Goal: Transaction & Acquisition: Purchase product/service

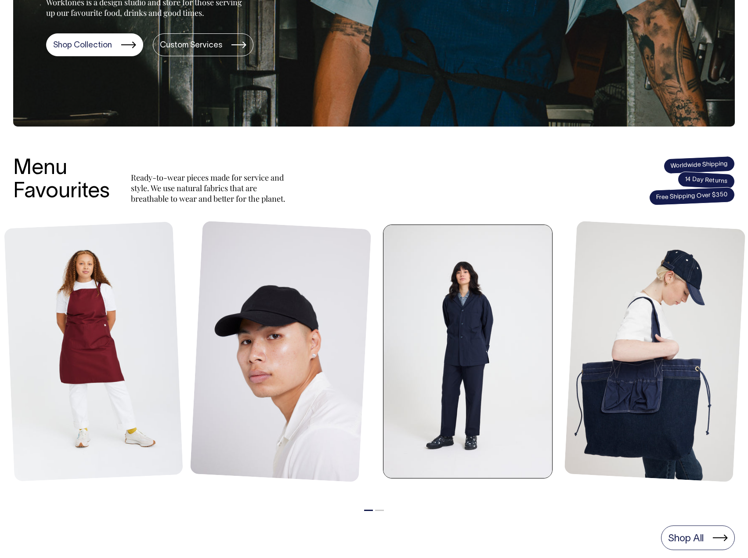
scroll to position [220, 0]
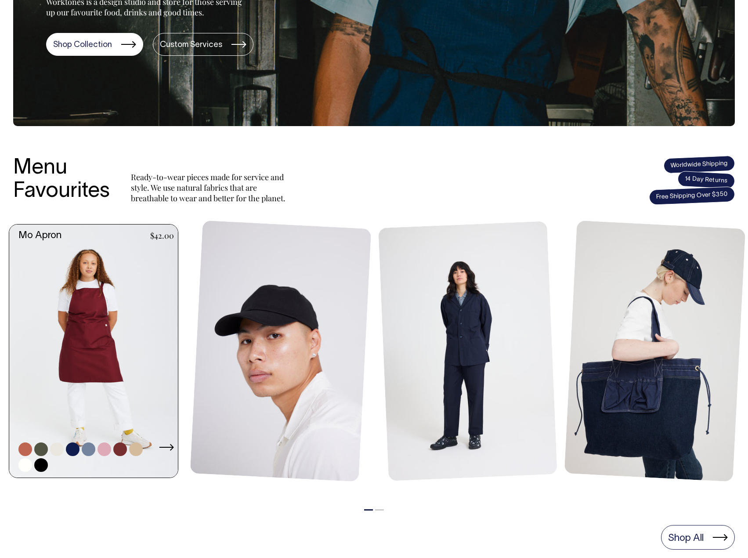
click at [88, 314] on link at bounding box center [96, 350] width 174 height 253
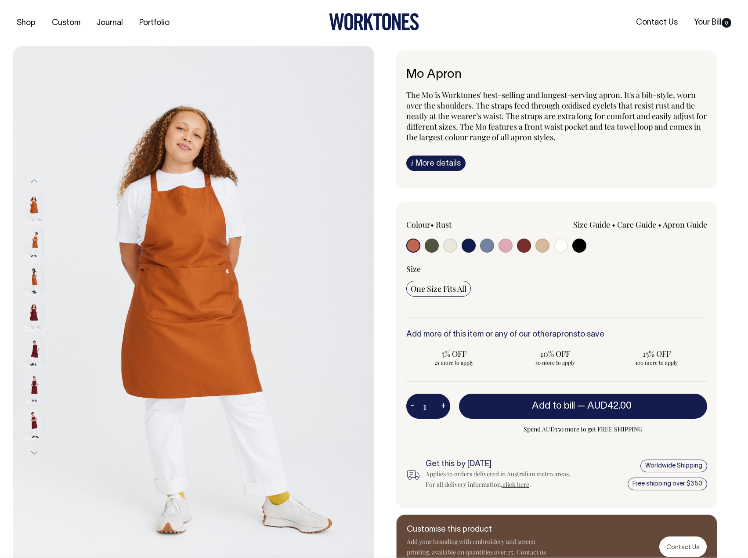
click at [468, 244] on input "radio" at bounding box center [468, 245] width 14 height 14
radio input "true"
select select "Dark Navy"
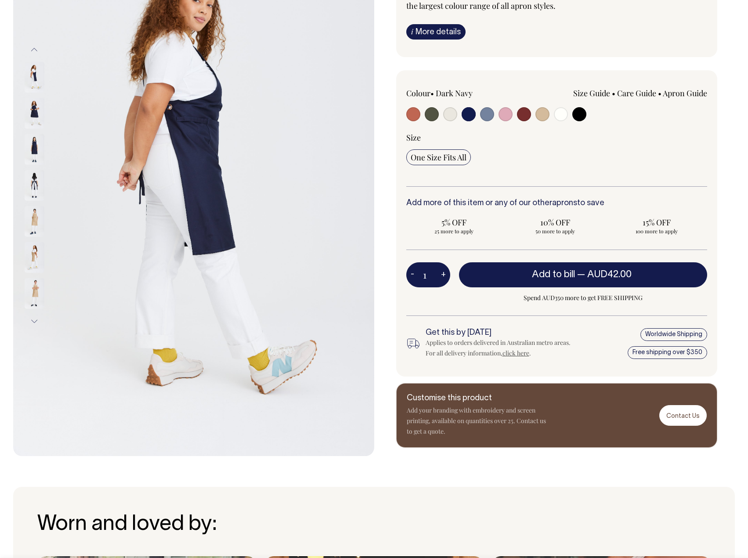
scroll to position [132, 0]
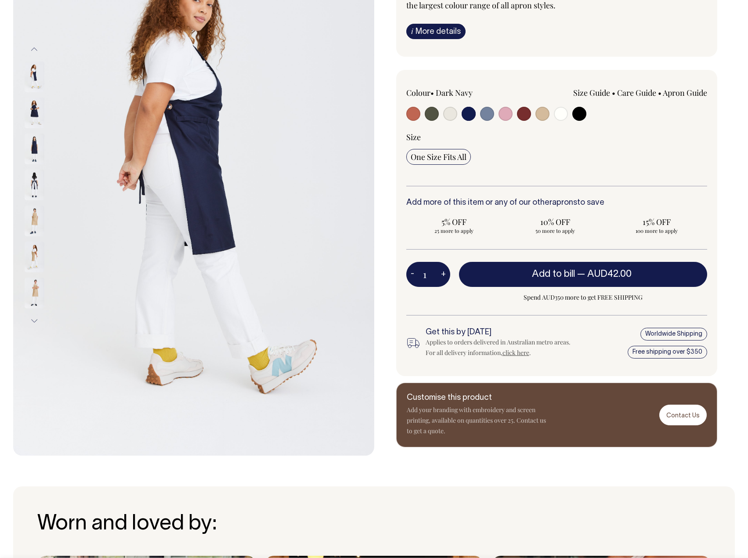
click at [439, 273] on button "+" at bounding box center [443, 275] width 14 height 18
type input "2"
click at [439, 273] on button "+" at bounding box center [443, 275] width 14 height 18
type input "3"
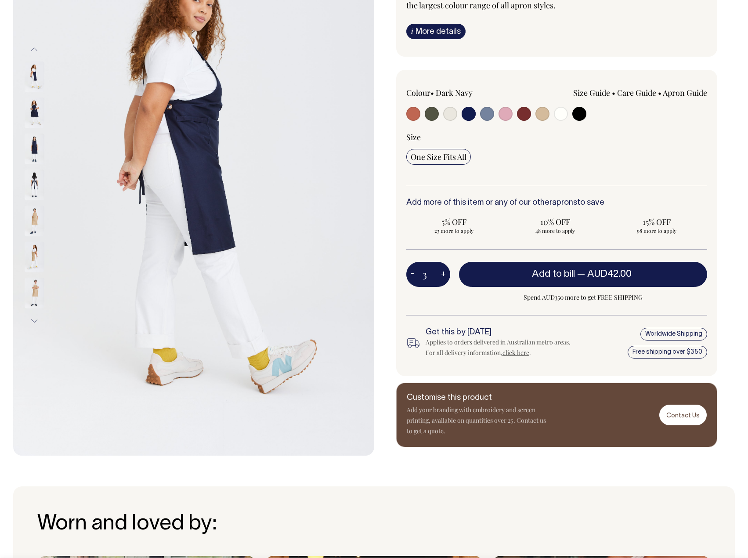
type input "3"
click at [439, 273] on button "+" at bounding box center [443, 275] width 14 height 18
type input "4"
click at [439, 273] on button "+" at bounding box center [443, 275] width 14 height 18
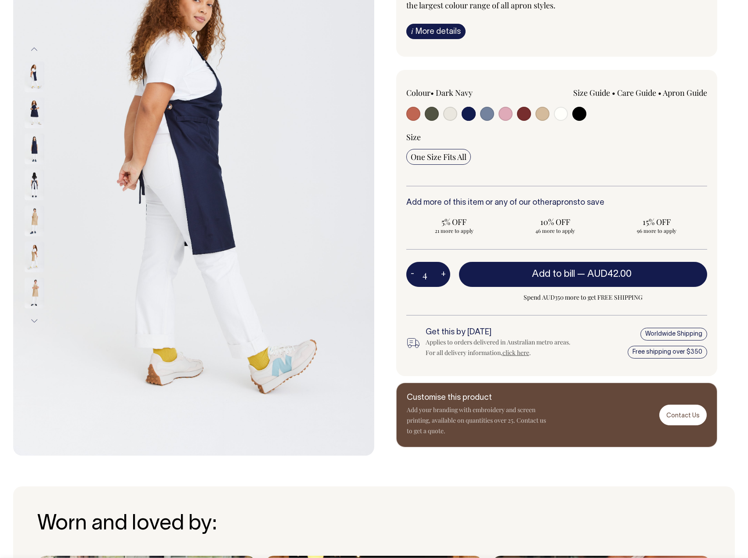
type input "5"
click at [439, 273] on button "+" at bounding box center [443, 275] width 14 height 18
type input "6"
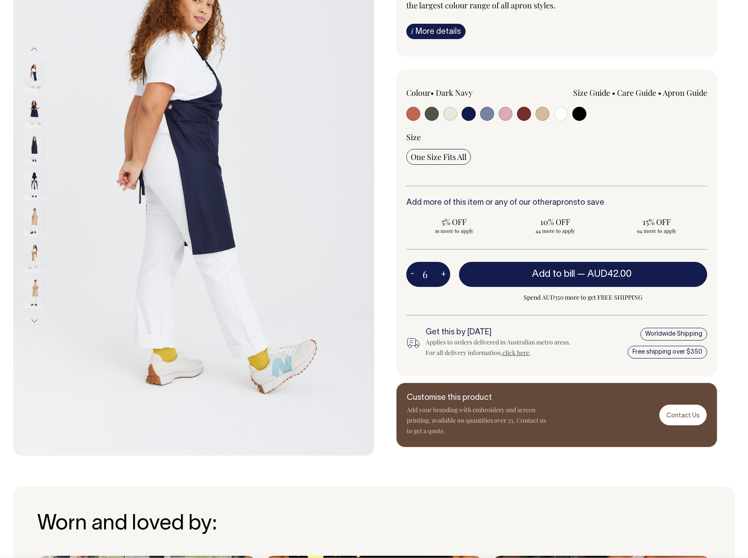
drag, startPoint x: 435, startPoint y: 273, endPoint x: 429, endPoint y: 273, distance: 6.1
click at [429, 273] on input "6" at bounding box center [428, 274] width 44 height 25
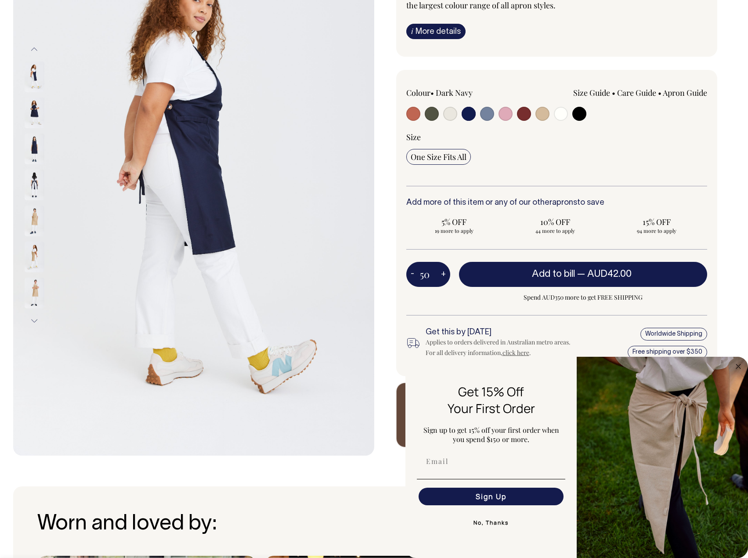
type input "50"
radio input "true"
type input "50"
click at [733, 285] on div "Mo Apron The Mo is Worktones' best-selling and longest-serving apron. It's a bi…" at bounding box center [554, 183] width 361 height 528
click at [737, 365] on icon "Close dialog" at bounding box center [738, 366] width 4 height 4
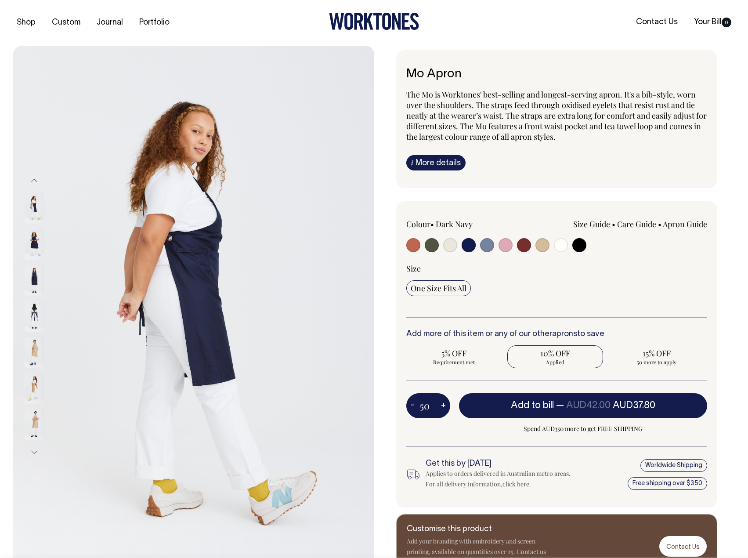
scroll to position [0, 0]
click at [443, 405] on button "+" at bounding box center [443, 406] width 14 height 18
type input "51"
radio input "true"
type input "51"
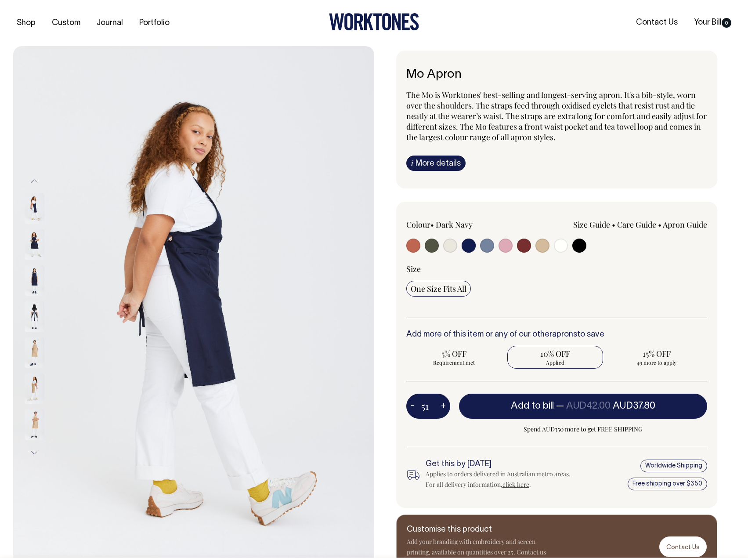
click at [717, 426] on div "Mo Apron The Mo is Worktones' best-selling and longest-serving apron. It's a bi…" at bounding box center [554, 314] width 361 height 528
click at [411, 405] on button "-" at bounding box center [412, 406] width 12 height 18
type input "50"
radio input "true"
type input "50"
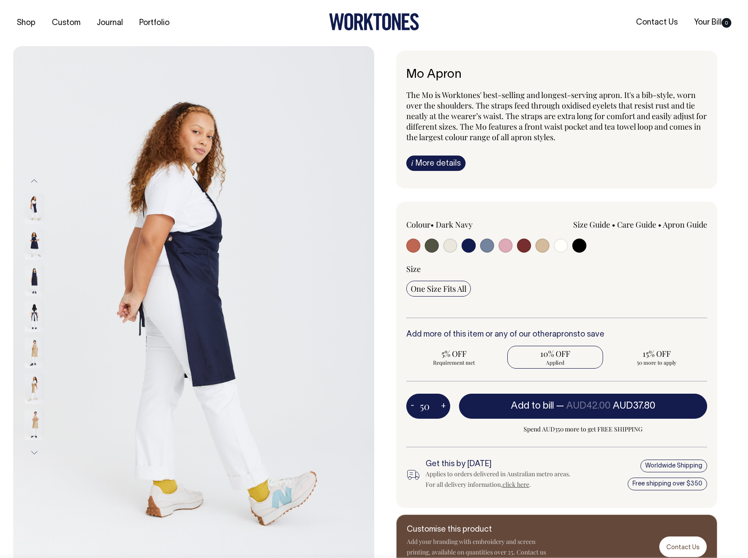
click at [443, 403] on button "+" at bounding box center [443, 406] width 14 height 18
type input "51"
radio input "true"
type input "51"
click at [443, 403] on button "+" at bounding box center [443, 406] width 14 height 18
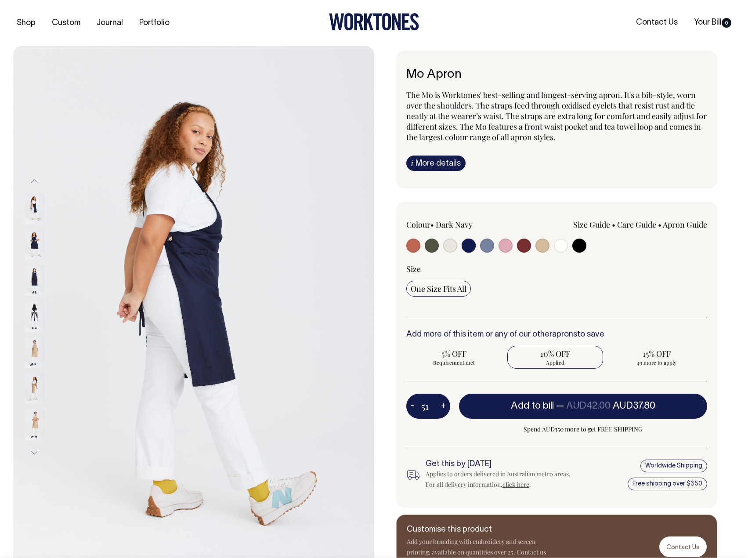
type input "52"
radio input "true"
type input "52"
click at [441, 403] on button "+" at bounding box center [443, 406] width 14 height 18
type input "53"
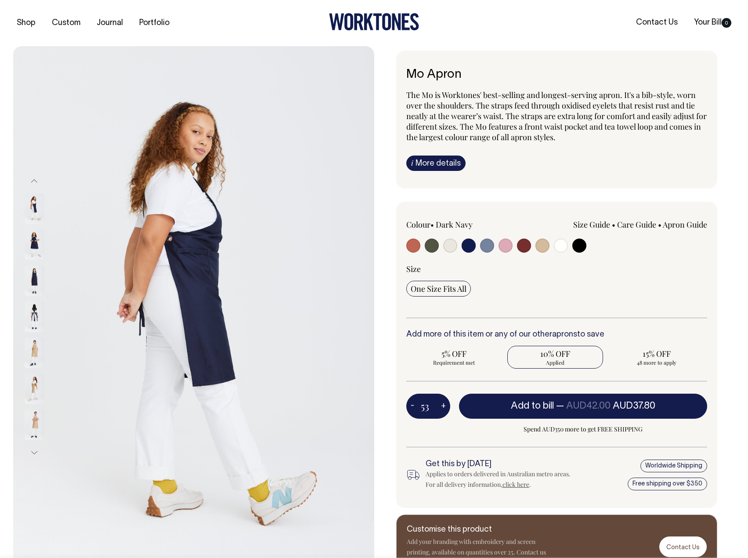
radio input "true"
type input "53"
click at [441, 403] on button "+" at bounding box center [443, 406] width 14 height 18
type input "54"
radio input "true"
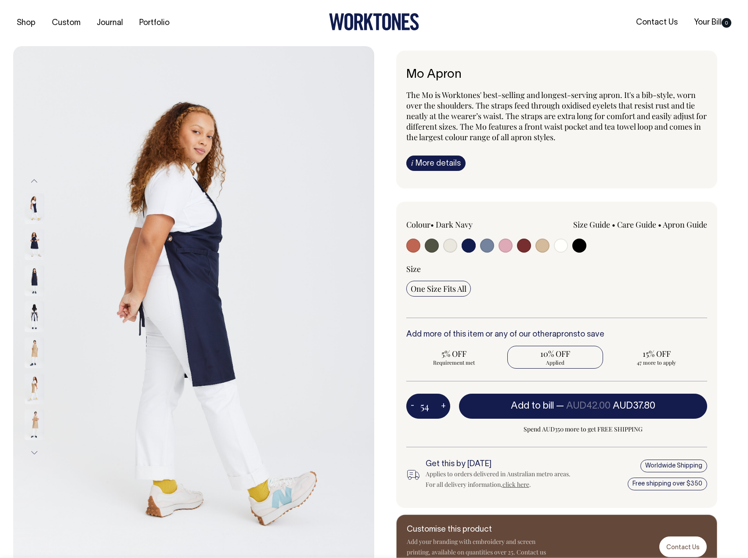
type input "54"
click at [441, 403] on button "+" at bounding box center [443, 406] width 14 height 18
type input "55"
radio input "true"
type input "55"
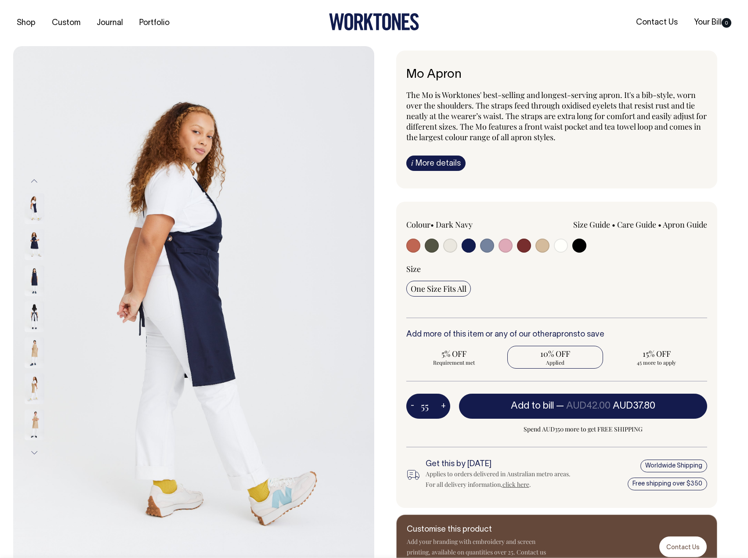
click at [441, 403] on button "+" at bounding box center [443, 406] width 14 height 18
type input "56"
radio input "true"
type input "56"
click at [441, 403] on button "+" at bounding box center [443, 406] width 14 height 18
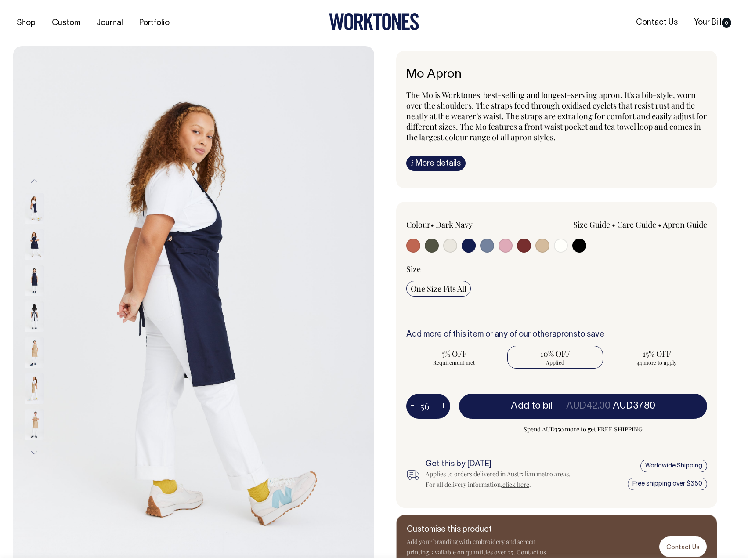
type input "57"
radio input "true"
type input "57"
click at [441, 403] on button "+" at bounding box center [443, 406] width 14 height 18
type input "58"
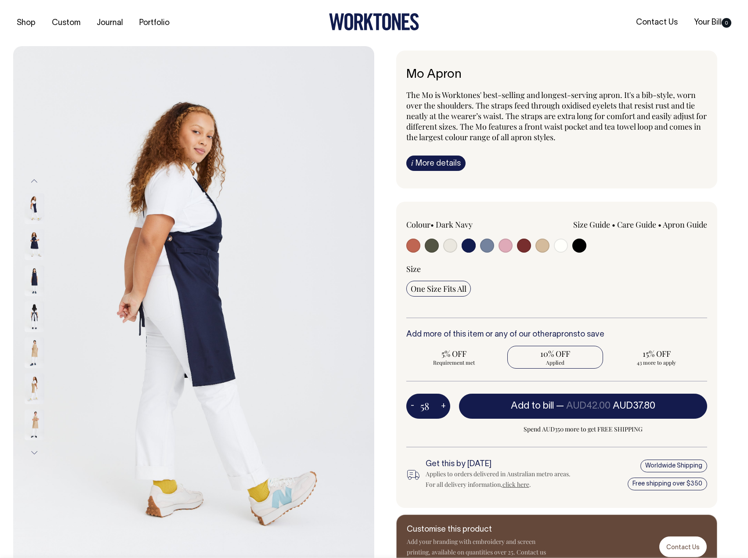
radio input "true"
type input "58"
click at [441, 403] on button "+" at bounding box center [443, 406] width 14 height 18
type input "59"
radio input "true"
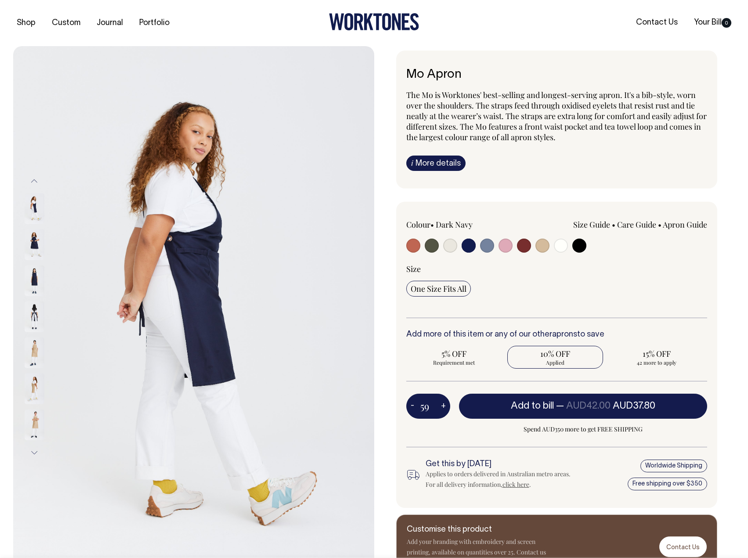
type input "59"
click at [441, 403] on button "+" at bounding box center [443, 406] width 14 height 18
type input "60"
radio input "true"
type input "60"
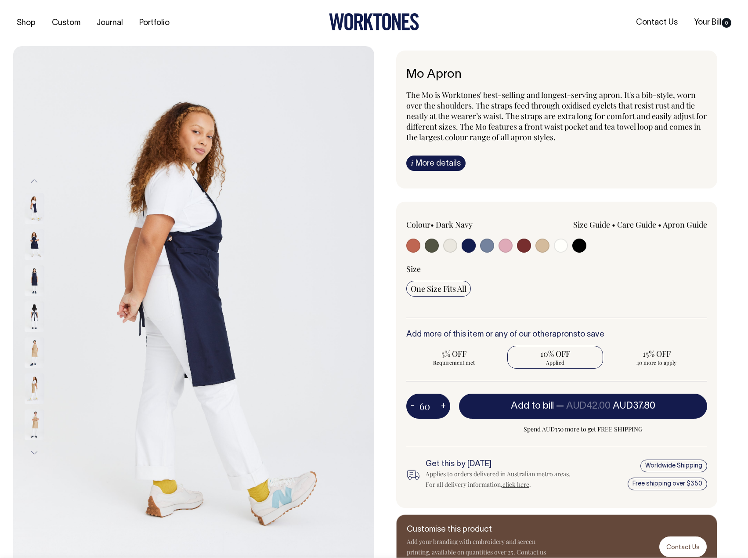
click at [712, 378] on div "Colour • Dark Navy Size Guide Size Guide cm 26" at bounding box center [556, 355] width 321 height 306
click at [411, 404] on button "-" at bounding box center [412, 406] width 12 height 18
type input "59"
radio input "true"
type input "59"
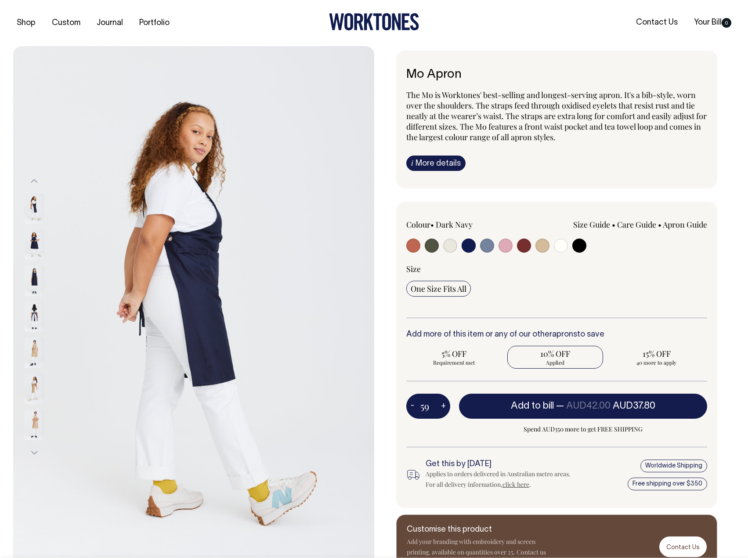
click at [411, 404] on button "-" at bounding box center [412, 406] width 12 height 18
type input "58"
radio input "true"
type input "58"
click at [411, 404] on button "-" at bounding box center [412, 406] width 12 height 18
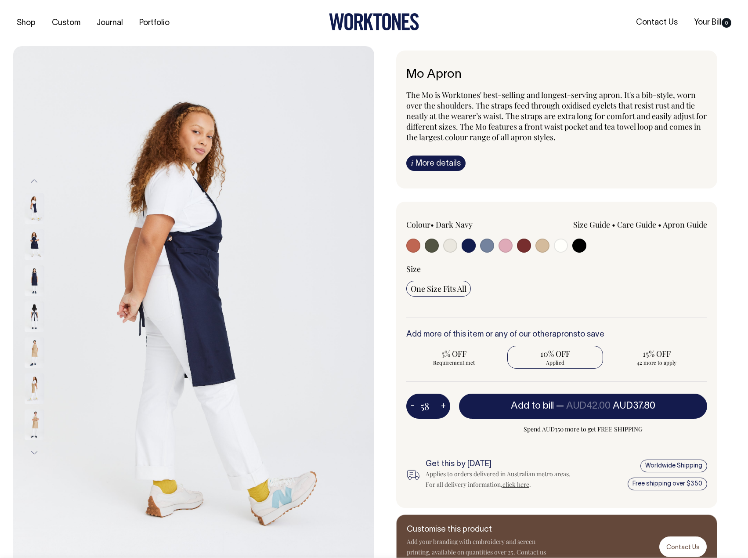
type input "57"
radio input "true"
type input "57"
click at [411, 404] on button "-" at bounding box center [412, 406] width 12 height 18
type input "56"
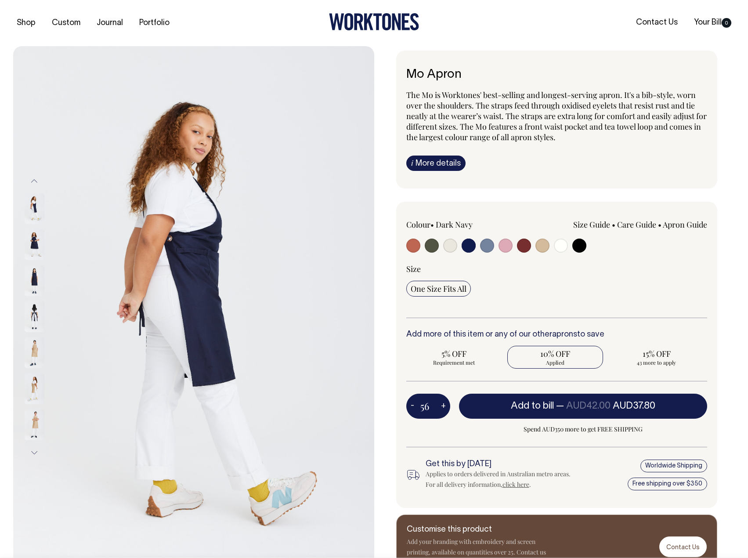
radio input "true"
type input "56"
click at [411, 404] on button "-" at bounding box center [412, 406] width 12 height 18
type input "55"
radio input "true"
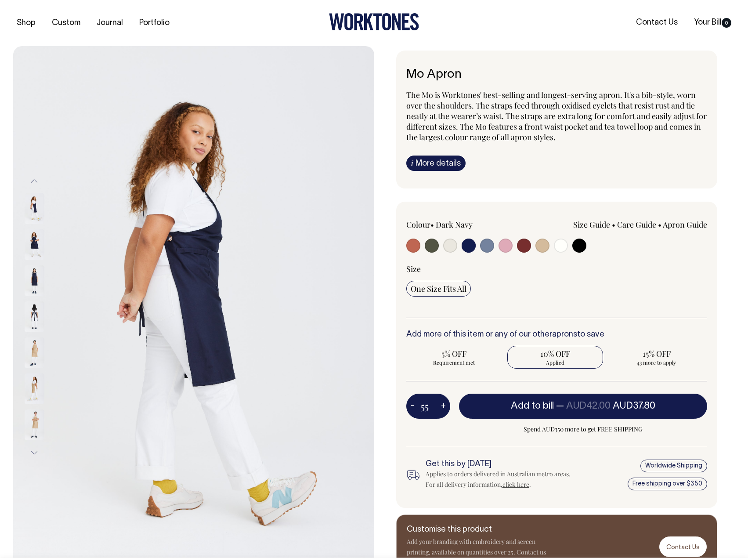
type input "55"
click at [411, 404] on button "-" at bounding box center [412, 406] width 12 height 18
type input "54"
radio input "true"
type input "54"
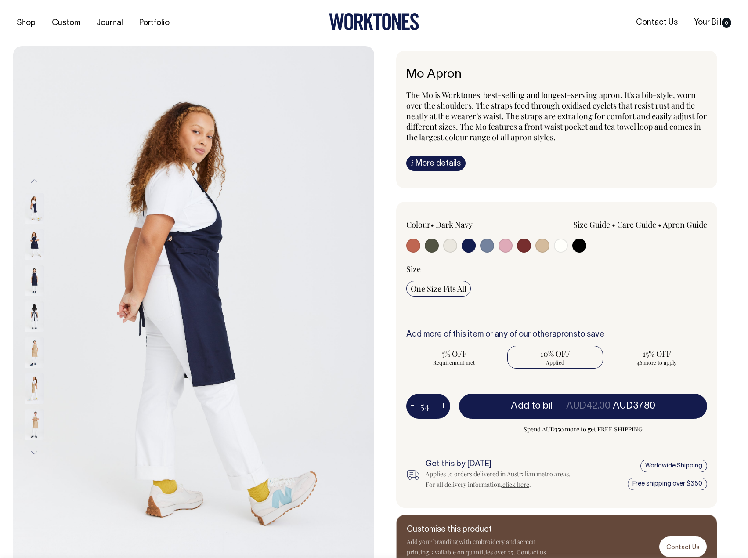
click at [411, 404] on button "-" at bounding box center [412, 406] width 12 height 18
type input "53"
radio input "true"
type input "53"
click at [411, 404] on button "-" at bounding box center [412, 406] width 12 height 18
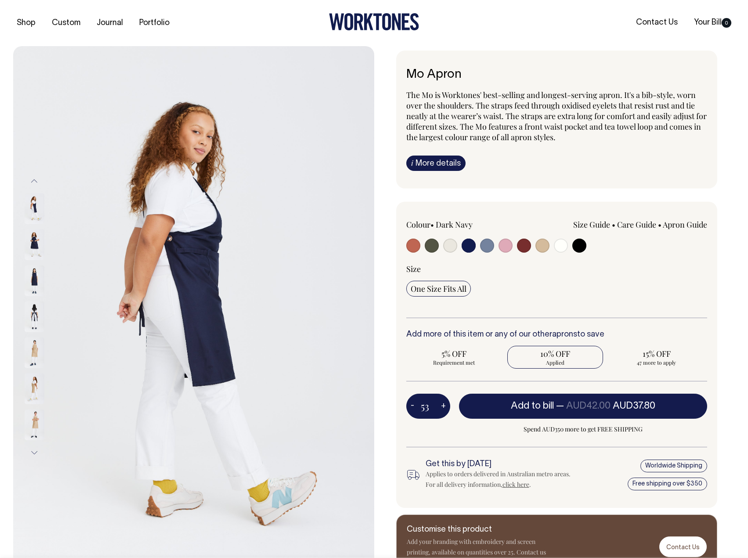
type input "52"
radio input "true"
type input "52"
click at [411, 404] on button "-" at bounding box center [412, 406] width 12 height 18
type input "51"
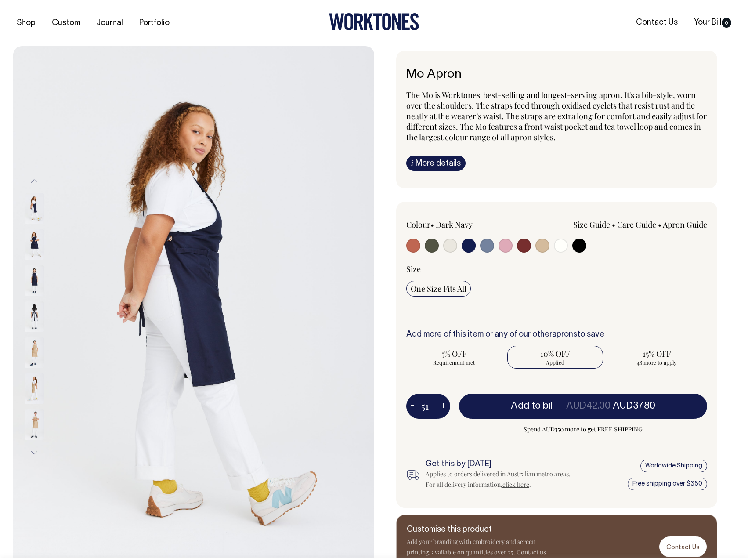
radio input "true"
type input "51"
click at [411, 404] on button "-" at bounding box center [412, 406] width 12 height 18
type input "50"
radio input "true"
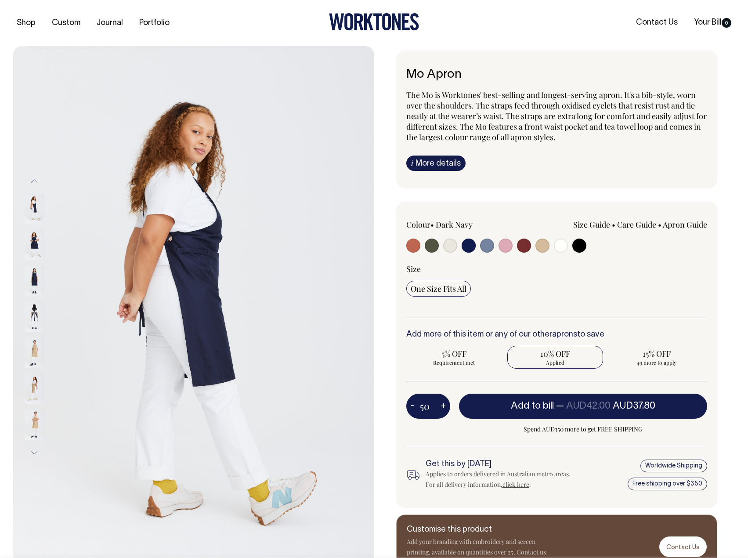
type input "50"
click at [717, 411] on div "Mo Apron The Mo is Worktones' best-selling and longest-serving apron. It's a bi…" at bounding box center [554, 314] width 361 height 528
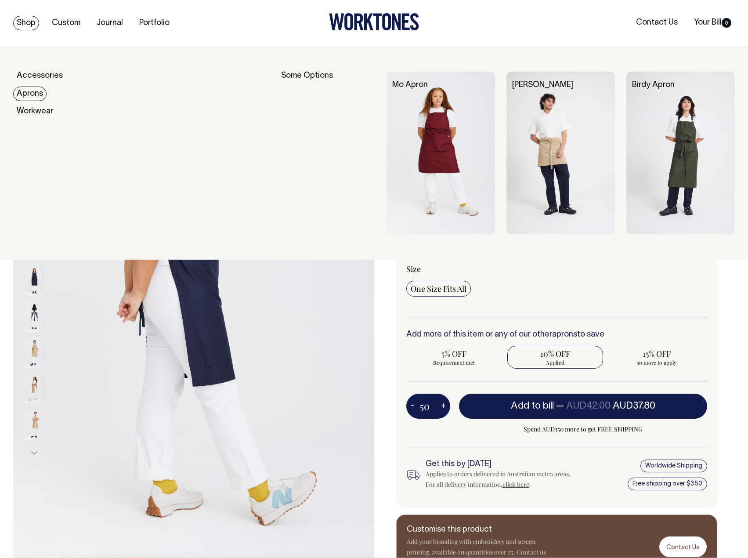
click at [688, 138] on img at bounding box center [680, 153] width 108 height 162
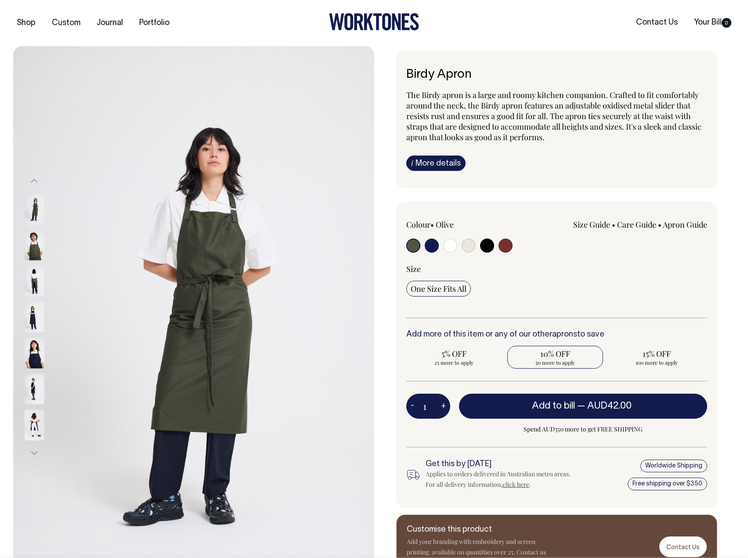
click at [556, 357] on span "10% OFF" at bounding box center [555, 353] width 87 height 11
click at [556, 357] on input "10% OFF 50 more to apply" at bounding box center [555, 357] width 96 height 23
radio input "true"
type input "50"
radio input "true"
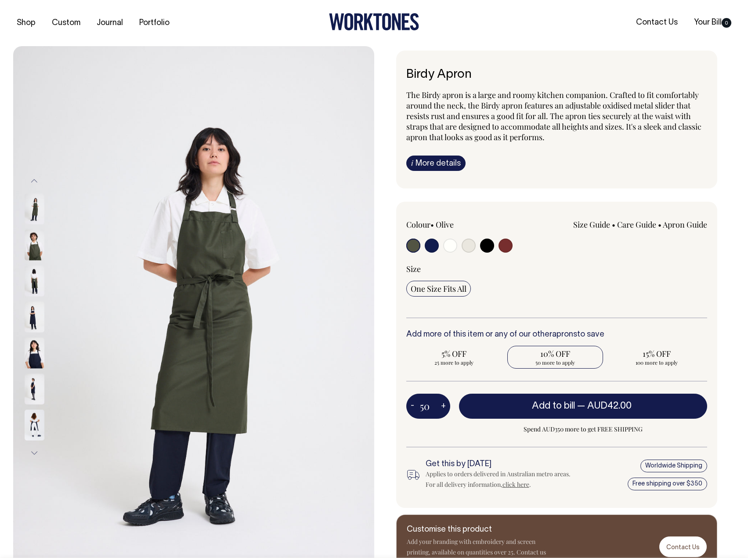
select select
type input "50"
click at [656, 357] on span "15% OFF" at bounding box center [655, 353] width 87 height 11
click at [656, 357] on input "15% OFF 50 more to apply" at bounding box center [656, 357] width 96 height 23
radio input "true"
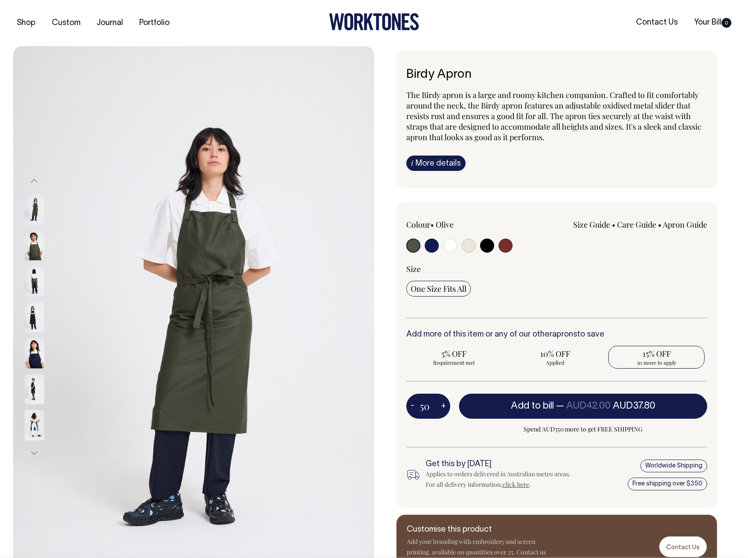
type input "100"
radio input "false"
radio input "true"
select select
type input "100"
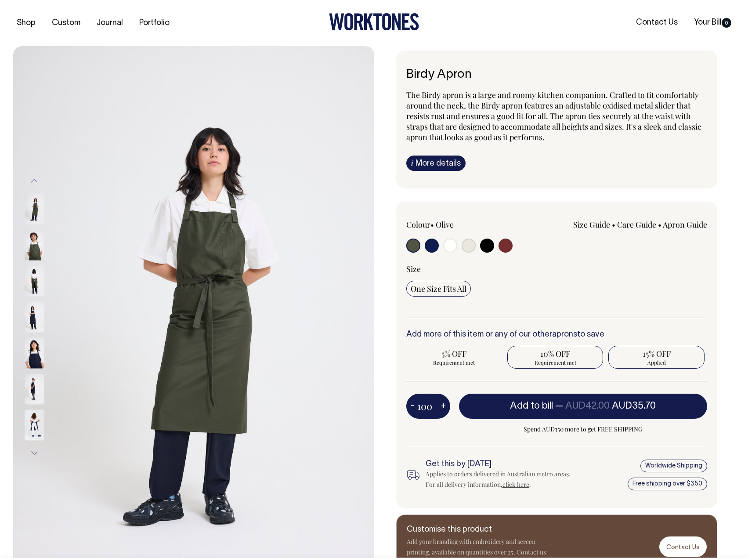
click at [554, 359] on span "Requirement met" at bounding box center [555, 362] width 87 height 7
click at [554, 358] on input "10% OFF Requirement met" at bounding box center [555, 357] width 96 height 23
radio input "true"
type input "50"
radio input "true"
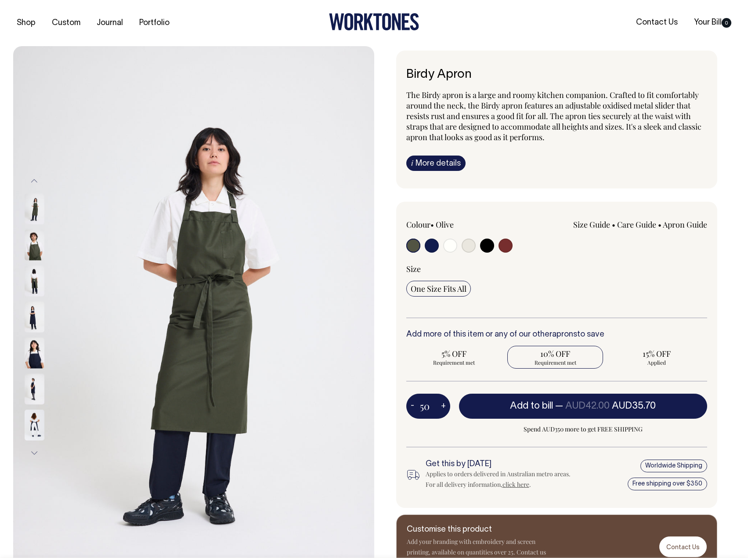
radio input "false"
select select
type input "50"
click at [443, 405] on button "+" at bounding box center [443, 406] width 14 height 18
type input "51"
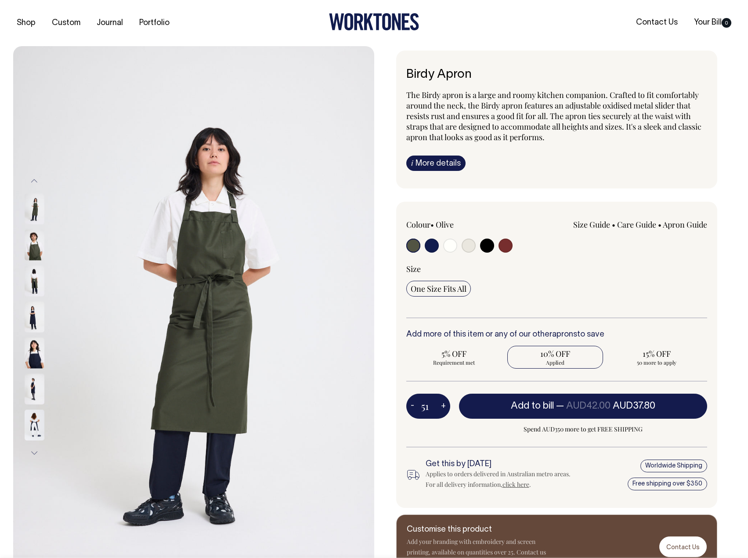
radio input "true"
type input "51"
click at [443, 405] on button "+" at bounding box center [443, 406] width 14 height 18
type input "52"
radio input "true"
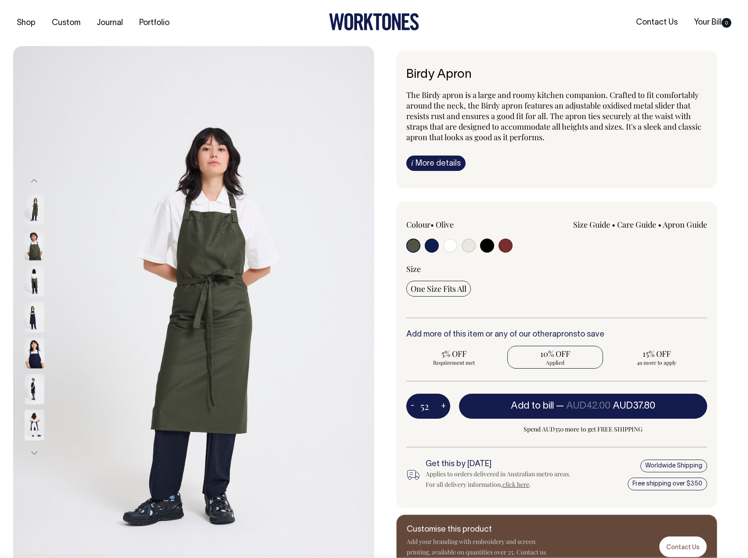
type input "52"
click at [443, 405] on button "+" at bounding box center [443, 406] width 14 height 18
type input "53"
radio input "true"
type input "53"
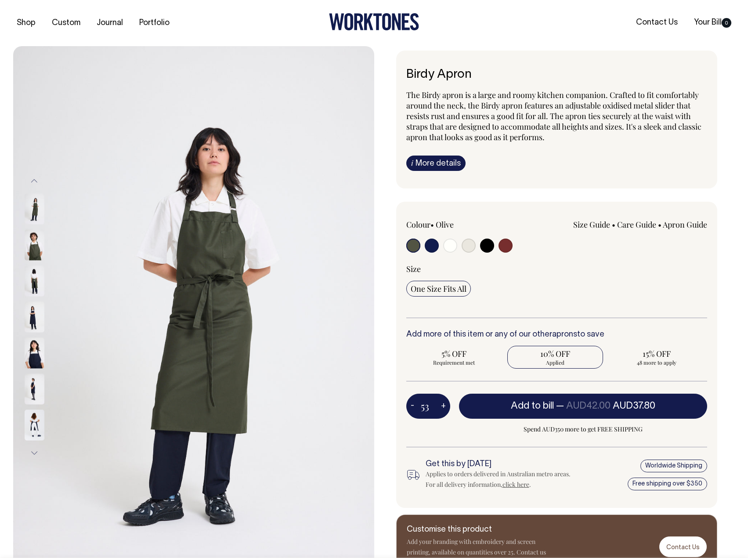
click at [443, 405] on button "+" at bounding box center [443, 406] width 14 height 18
type input "54"
radio input "true"
type input "54"
click at [443, 405] on button "+" at bounding box center [443, 406] width 14 height 18
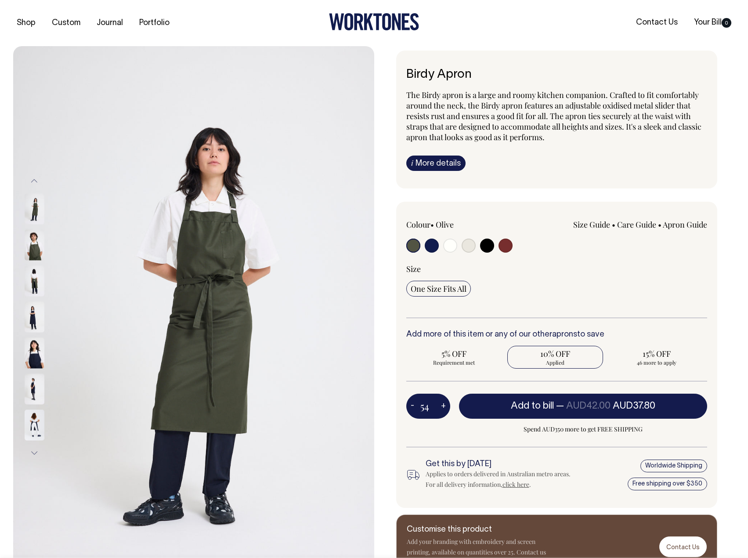
type input "55"
radio input "true"
type input "55"
click at [443, 405] on button "+" at bounding box center [443, 406] width 14 height 18
type input "56"
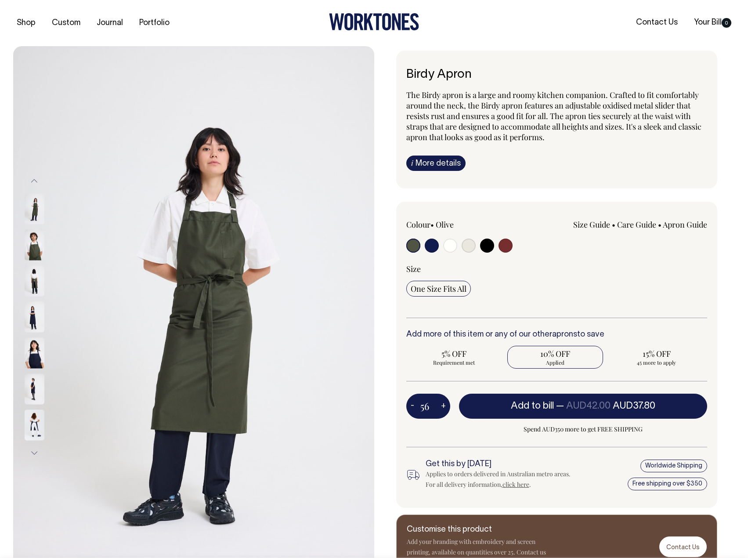
radio input "true"
type input "56"
click at [443, 405] on button "+" at bounding box center [443, 406] width 14 height 18
type input "57"
radio input "true"
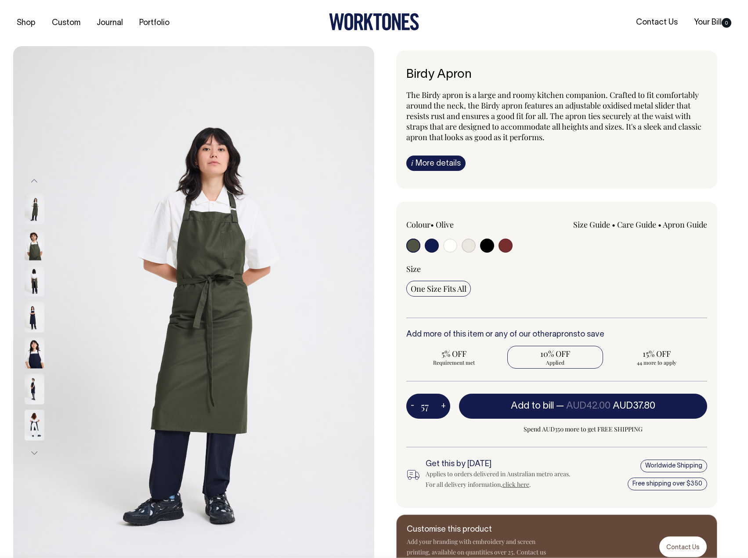
type input "57"
click at [443, 405] on button "+" at bounding box center [443, 406] width 14 height 18
type input "58"
radio input "true"
type input "58"
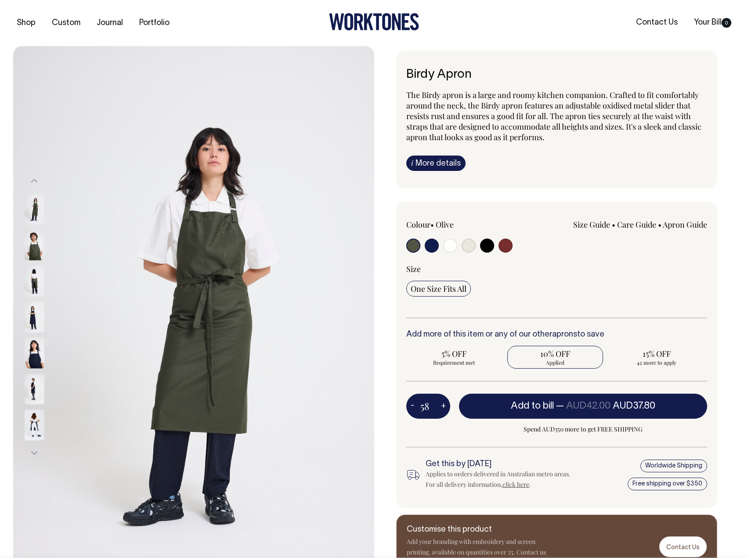
click at [443, 405] on button "+" at bounding box center [443, 406] width 14 height 18
type input "59"
radio input "true"
type input "59"
click at [443, 405] on button "+" at bounding box center [443, 406] width 14 height 18
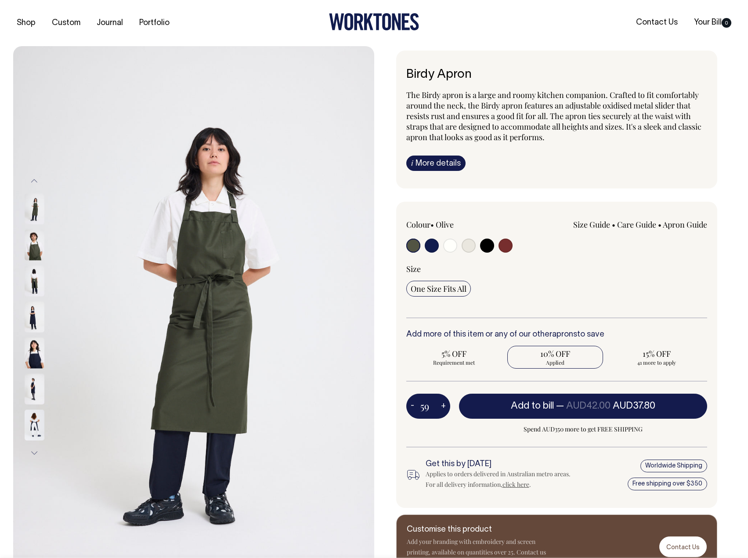
type input "60"
radio input "true"
type input "60"
click at [731, 384] on div "Birdy Apron The Birdy apron is a large and roomy kitchen companion. Crafted to …" at bounding box center [554, 314] width 361 height 528
click at [566, 363] on span "Applied" at bounding box center [555, 362] width 87 height 7
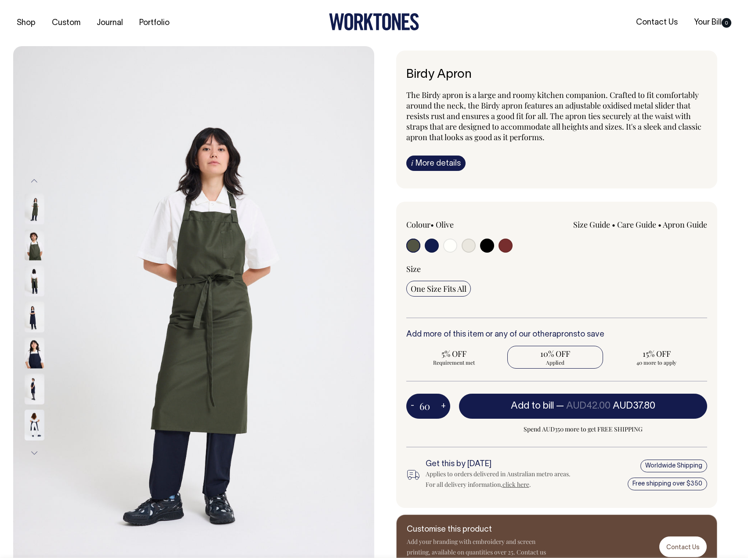
click at [566, 363] on input "10% OFF Applied" at bounding box center [555, 357] width 96 height 23
click at [685, 351] on span "15% OFF" at bounding box center [655, 353] width 87 height 11
click at [685, 351] on input "15% OFF 40 more to apply" at bounding box center [656, 357] width 96 height 23
radio input "true"
type input "100"
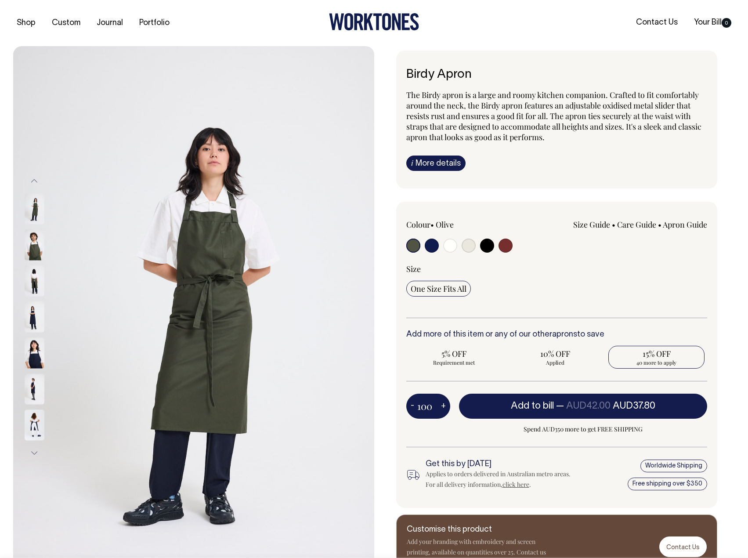
radio input "false"
radio input "true"
select select
type input "100"
click at [445, 350] on span "5% OFF" at bounding box center [454, 353] width 87 height 11
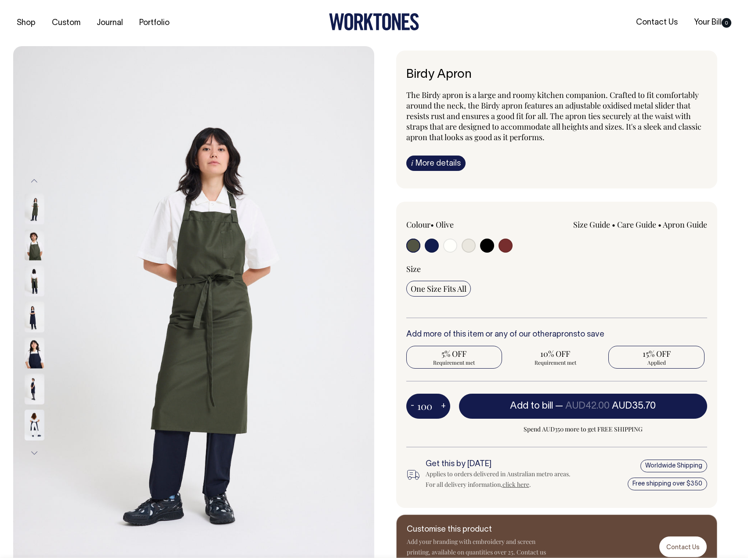
click at [445, 350] on input "5% OFF Requirement met" at bounding box center [454, 357] width 96 height 23
radio input "true"
type input "25"
radio input "true"
radio input "false"
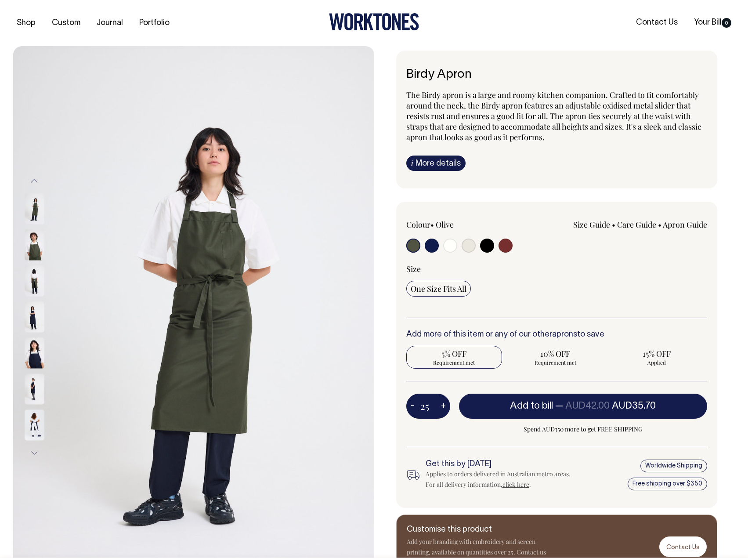
select select
type input "25"
click at [413, 405] on button "-" at bounding box center [412, 406] width 12 height 18
type input "24"
radio input "false"
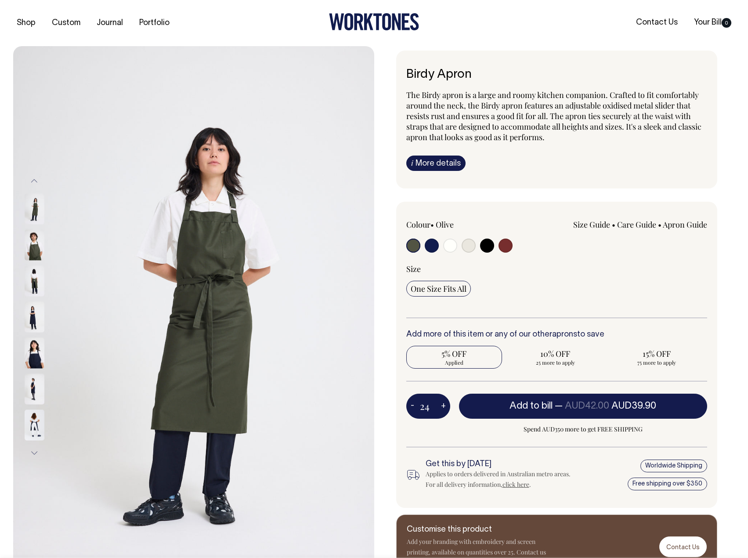
type input "24"
click at [413, 405] on button "-" at bounding box center [412, 406] width 12 height 18
type input "23"
click at [413, 405] on button "-" at bounding box center [412, 406] width 12 height 18
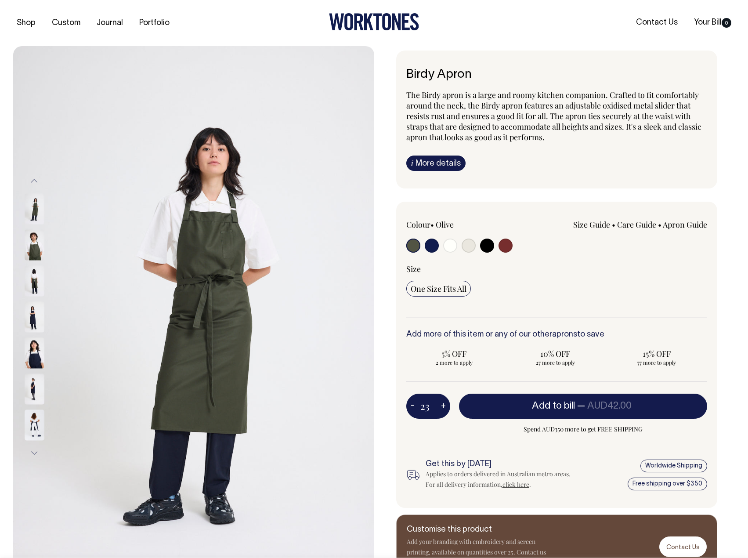
type input "22"
click at [413, 405] on button "-" at bounding box center [412, 406] width 12 height 18
type input "21"
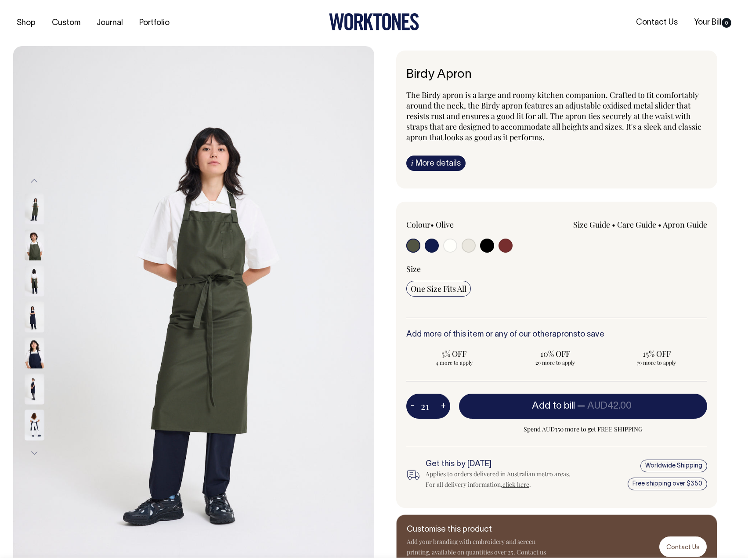
click at [413, 405] on button "-" at bounding box center [412, 406] width 12 height 18
type input "20"
click at [413, 405] on button "-" at bounding box center [412, 406] width 12 height 18
type input "19"
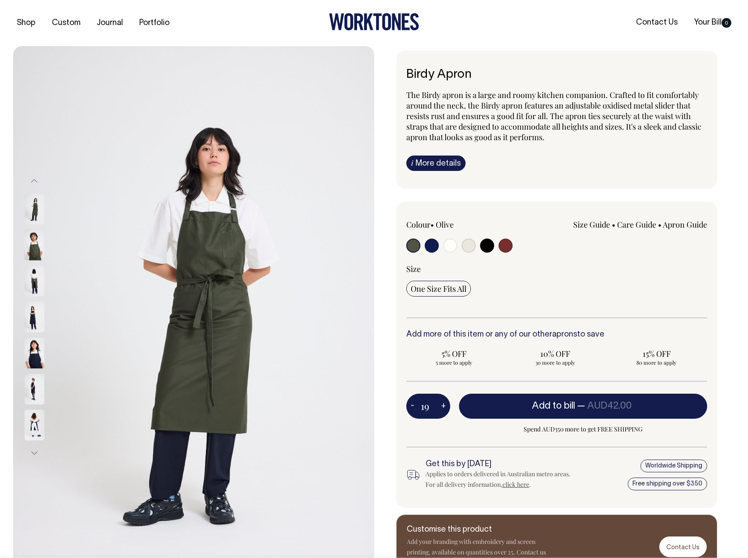
type input "19"
click at [413, 405] on button "-" at bounding box center [412, 406] width 12 height 18
type input "18"
click at [413, 405] on button "-" at bounding box center [412, 406] width 12 height 18
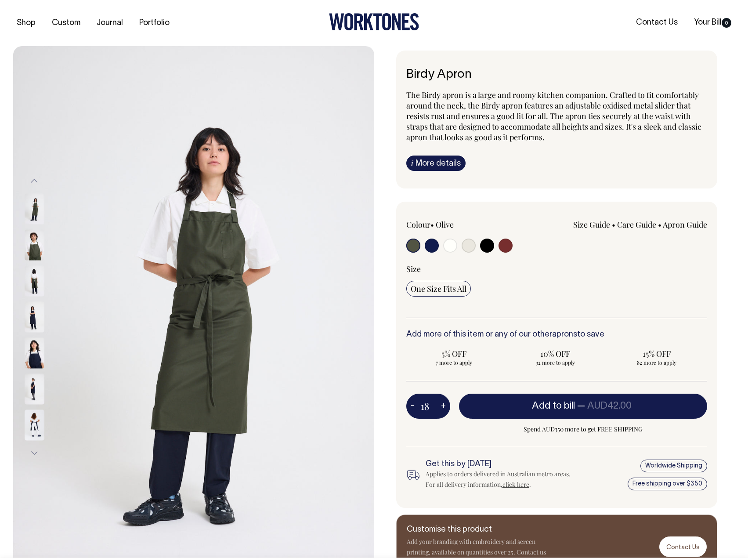
type input "17"
click at [413, 405] on button "-" at bounding box center [412, 406] width 12 height 18
type input "16"
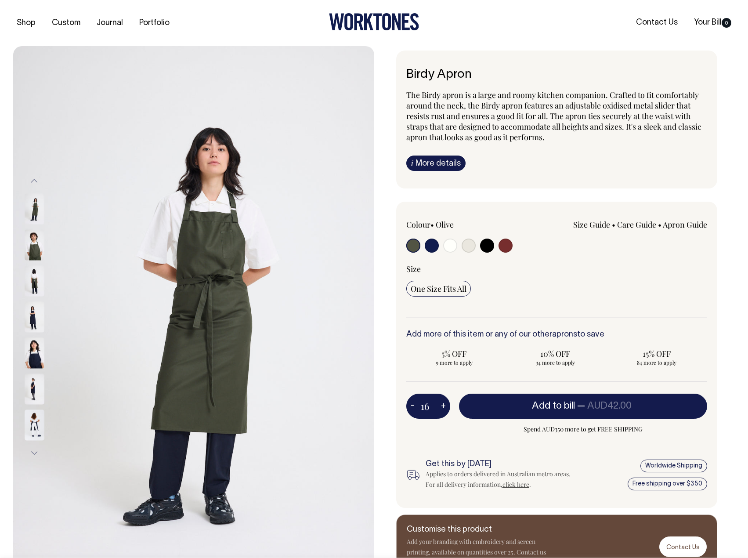
click at [413, 405] on button "-" at bounding box center [412, 406] width 12 height 18
type input "15"
click at [413, 405] on button "-" at bounding box center [412, 406] width 12 height 18
type input "14"
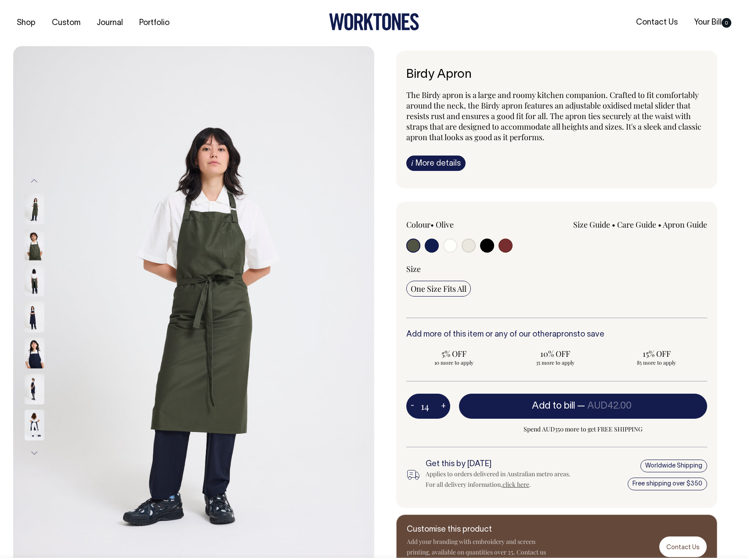
type input "14"
click at [413, 405] on button "-" at bounding box center [412, 406] width 12 height 18
type input "13"
click at [413, 405] on button "-" at bounding box center [412, 406] width 12 height 18
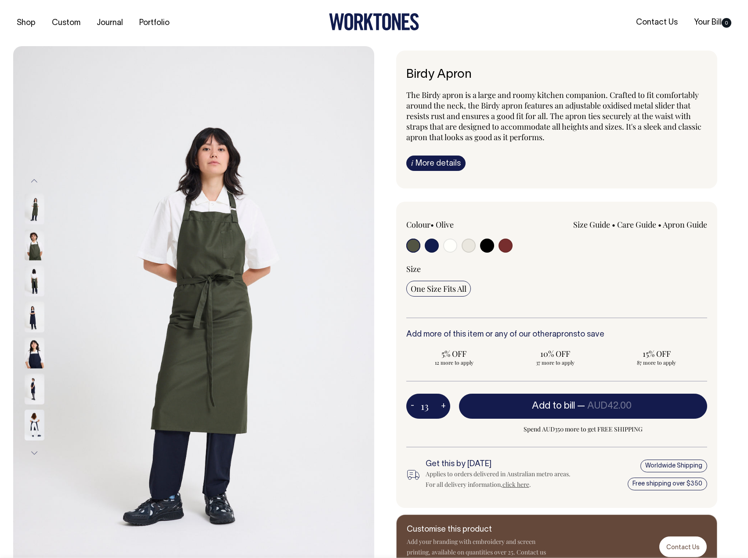
type input "12"
click at [413, 405] on button "-" at bounding box center [412, 406] width 12 height 18
type input "11"
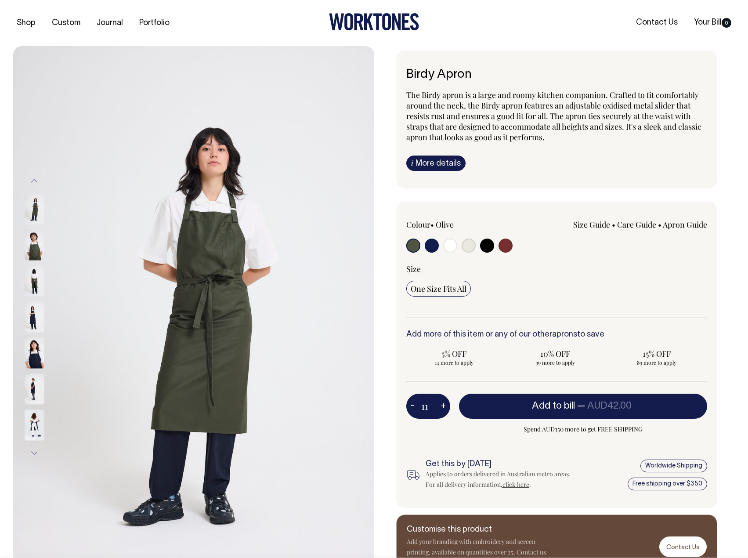
click at [413, 405] on button "-" at bounding box center [412, 406] width 12 height 18
type input "10"
click at [413, 405] on button "-" at bounding box center [412, 406] width 12 height 18
type input "9"
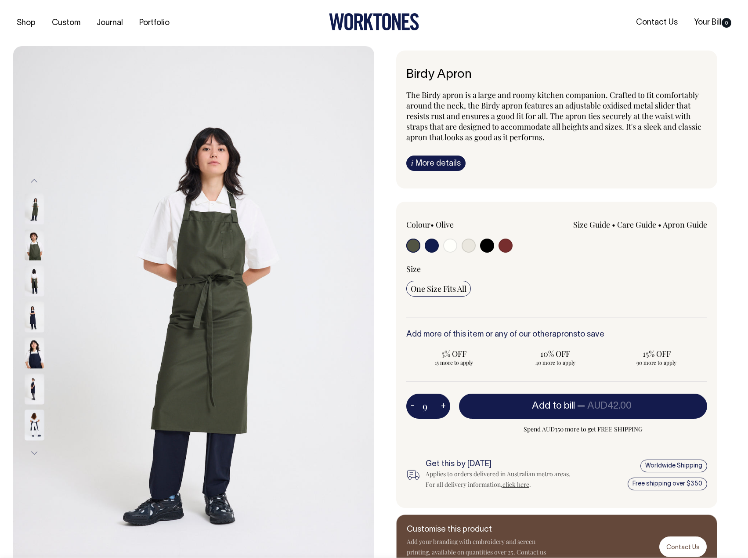
type input "9"
click at [413, 405] on button "-" at bounding box center [412, 406] width 12 height 18
type input "8"
click at [413, 405] on button "-" at bounding box center [412, 406] width 12 height 18
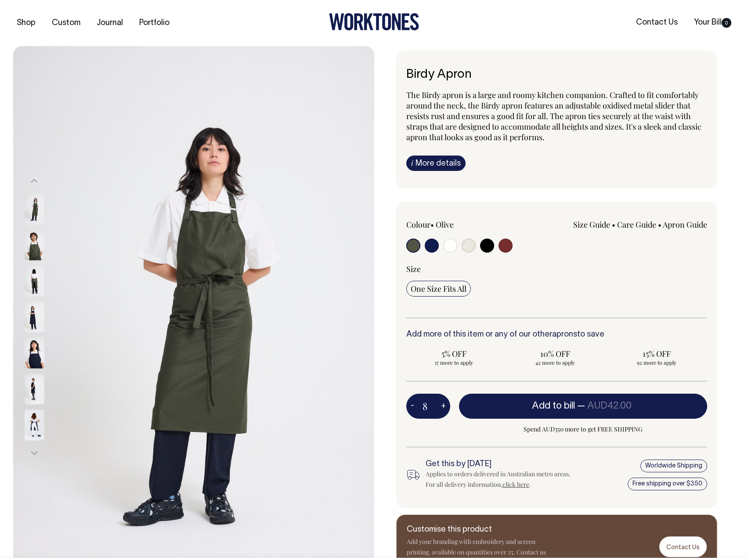
type input "7"
click at [413, 405] on button "-" at bounding box center [412, 406] width 12 height 18
type input "6"
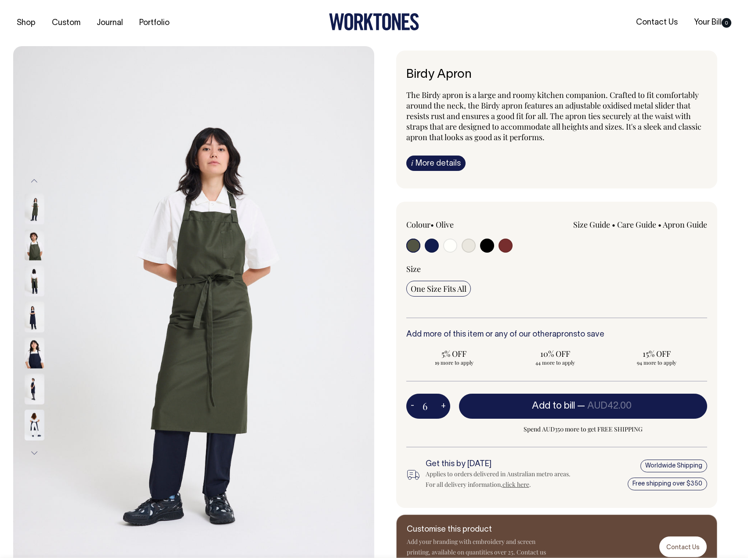
click at [413, 405] on button "-" at bounding box center [412, 406] width 12 height 18
type input "5"
click at [413, 405] on button "-" at bounding box center [412, 406] width 12 height 18
type input "4"
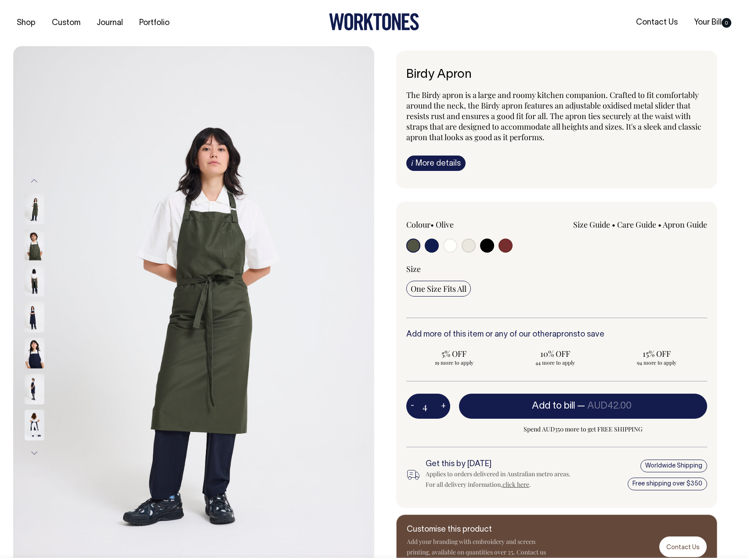
type input "4"
click at [413, 405] on button "-" at bounding box center [412, 406] width 12 height 18
type input "3"
click at [413, 405] on button "-" at bounding box center [412, 406] width 12 height 18
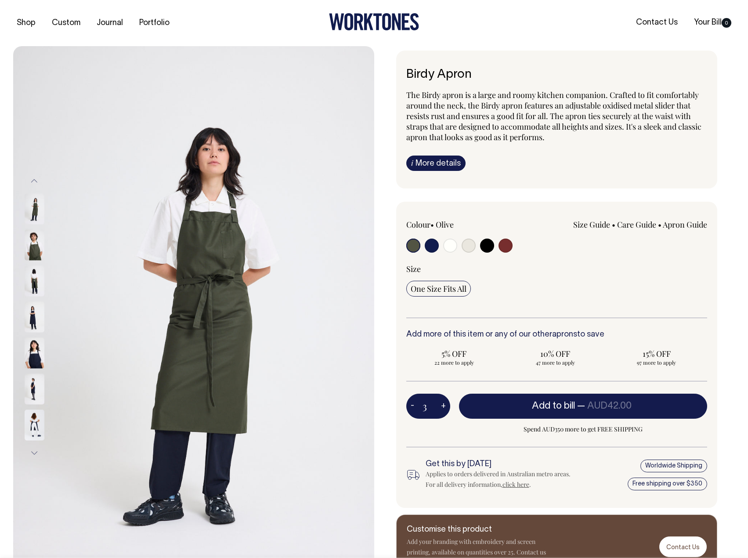
type input "2"
click at [413, 405] on button "-" at bounding box center [412, 406] width 12 height 18
type input "1"
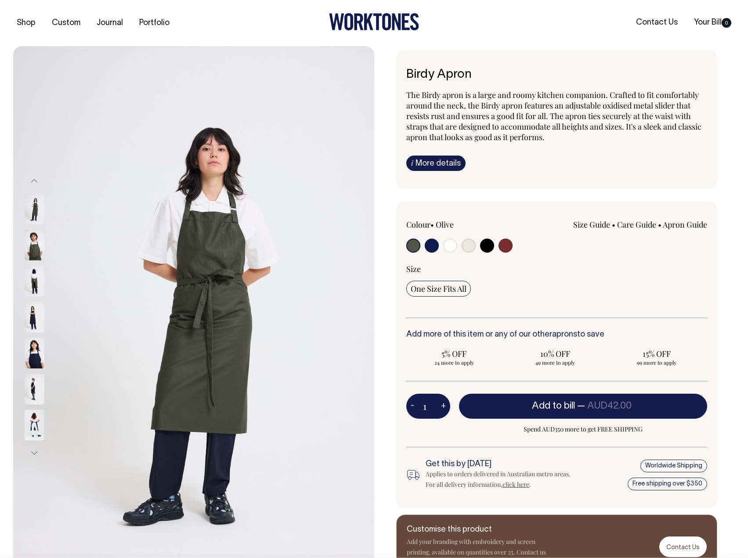
click at [413, 405] on button "-" at bounding box center [412, 406] width 12 height 18
click at [410, 405] on button "-" at bounding box center [412, 406] width 12 height 18
click at [430, 245] on input "radio" at bounding box center [432, 245] width 14 height 14
radio input "true"
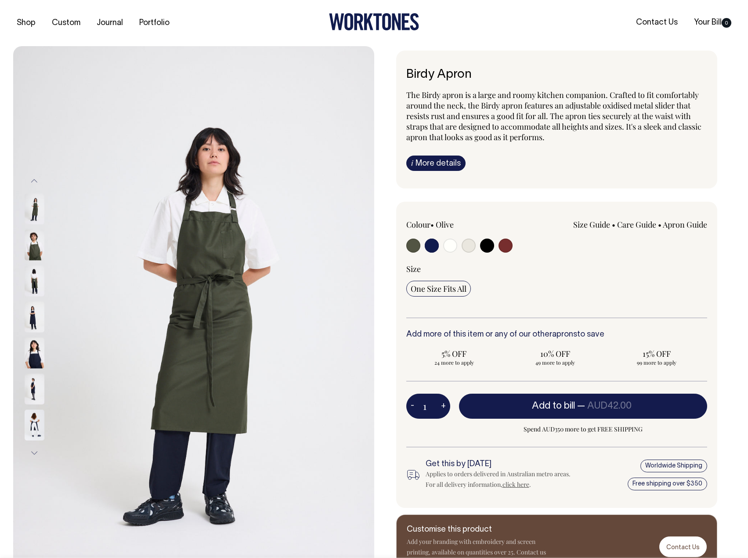
radio input "true"
select select "Dark Navy"
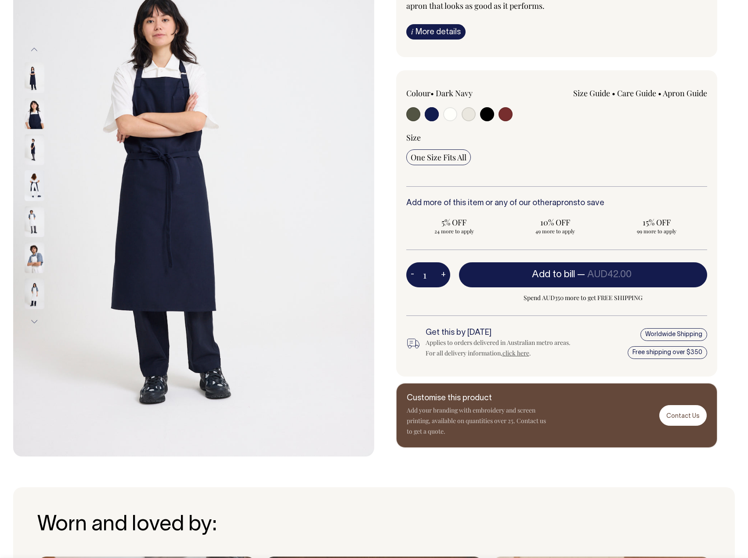
scroll to position [132, 0]
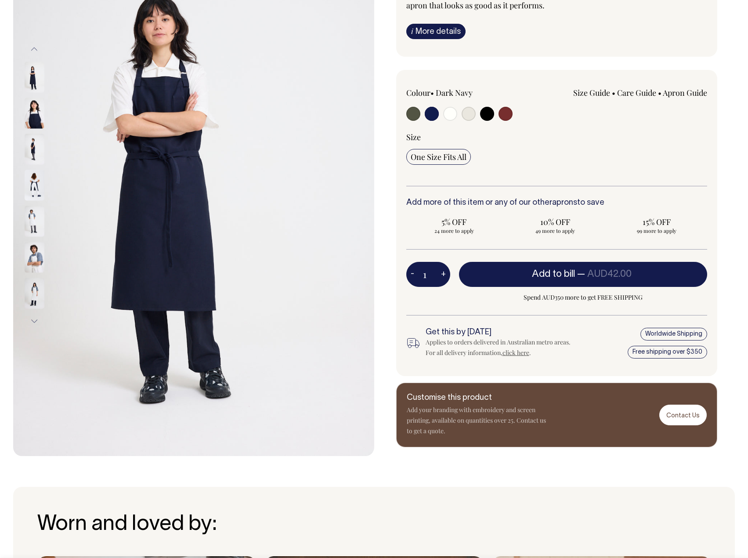
click at [598, 92] on link "Size Guide" at bounding box center [591, 92] width 37 height 11
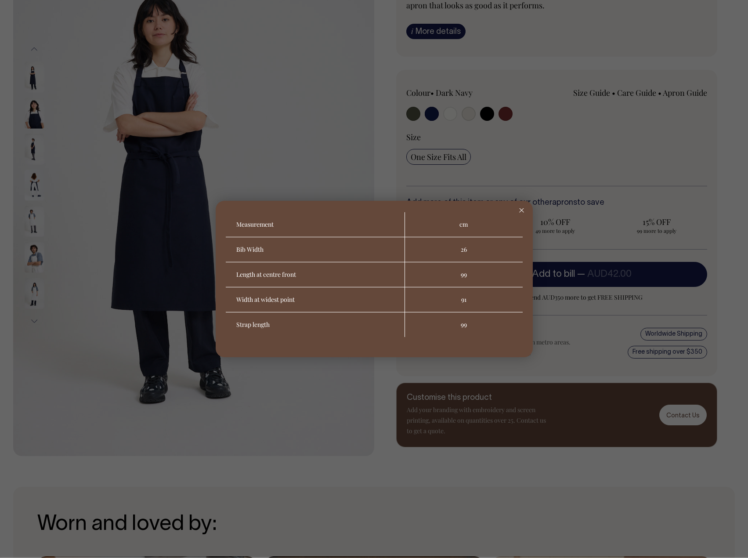
click at [523, 210] on icon at bounding box center [521, 210] width 5 height 4
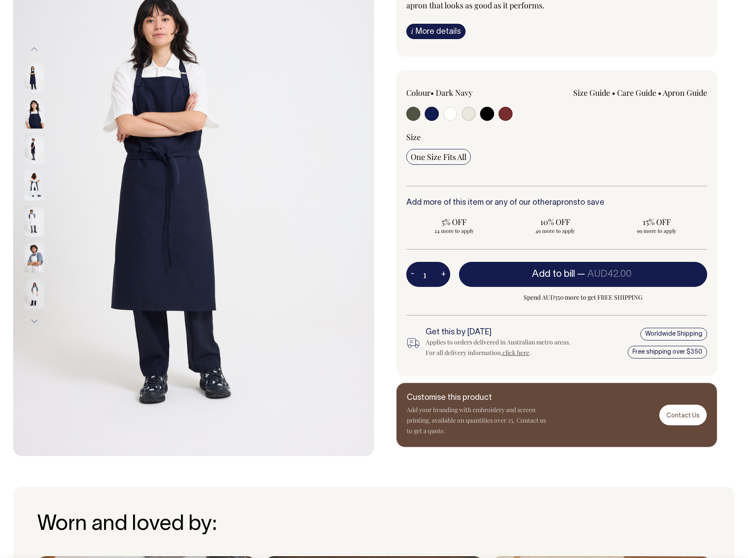
click at [444, 157] on span "One Size Fits All" at bounding box center [439, 156] width 56 height 11
click at [444, 157] on input "One Size Fits All" at bounding box center [438, 157] width 65 height 16
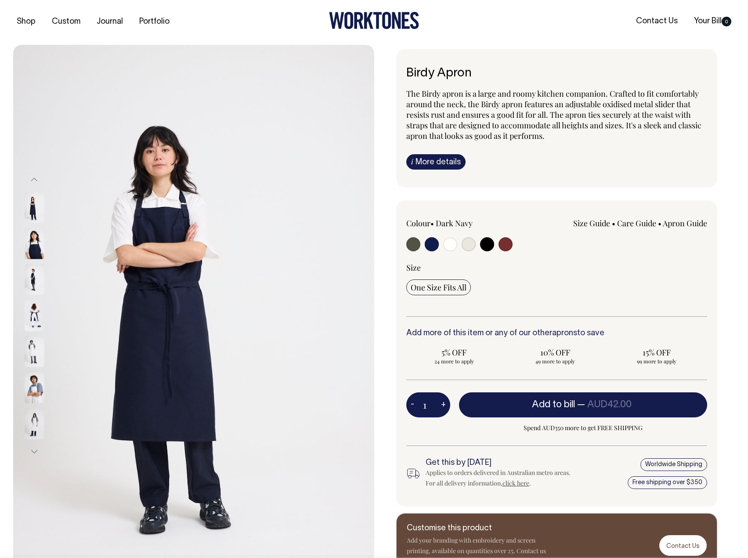
scroll to position [0, 0]
